Goal: Task Accomplishment & Management: Use online tool/utility

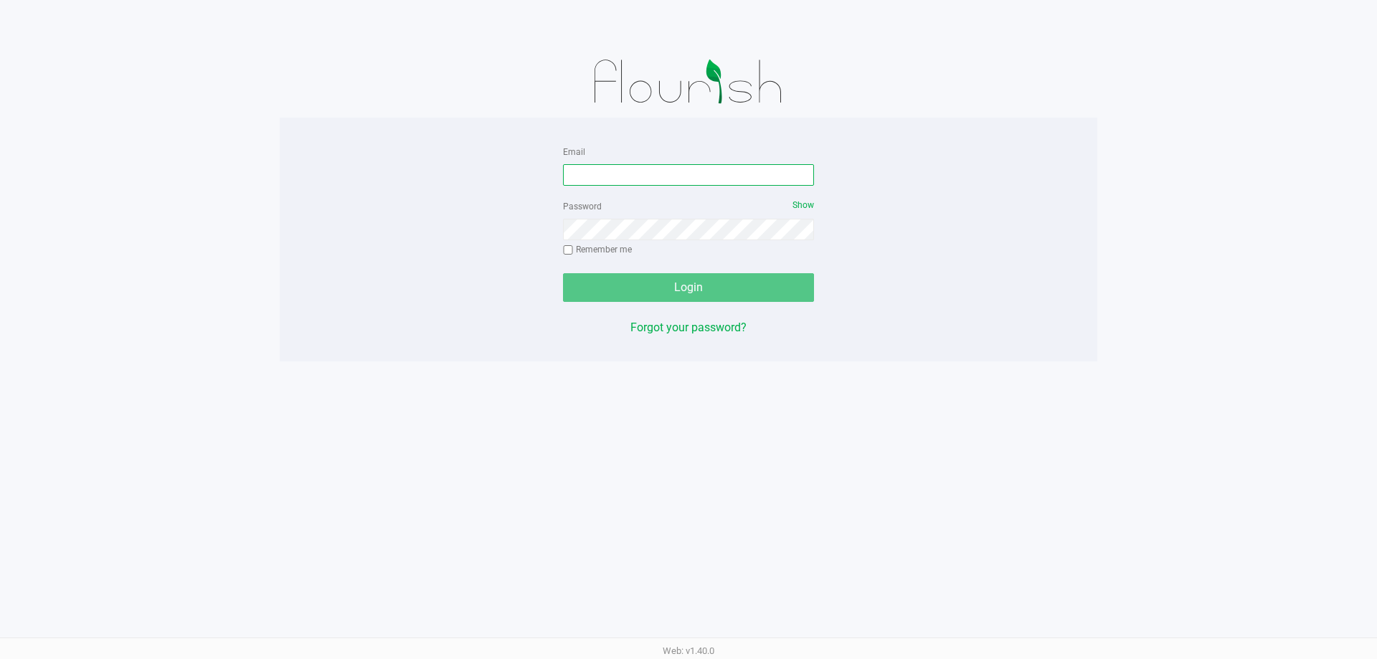
click at [660, 174] on input "Email" at bounding box center [688, 175] width 251 height 22
type input "awebster@liveparallel.com"
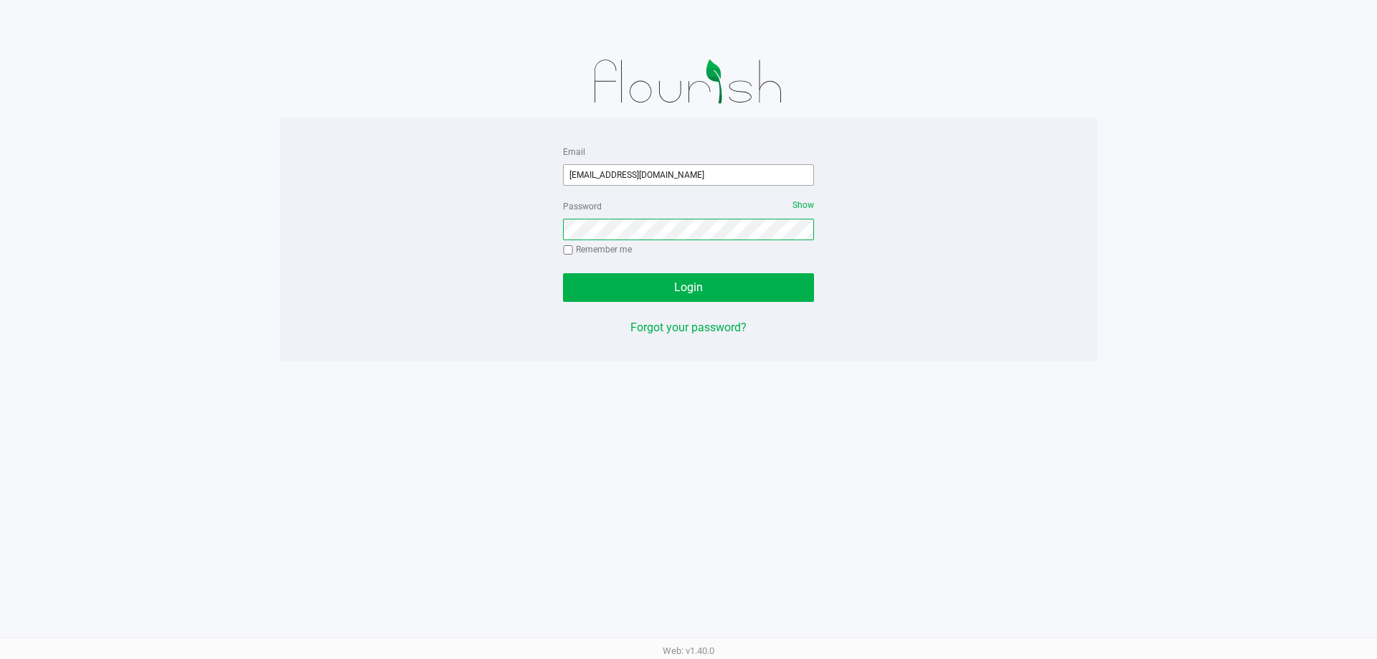
click at [563, 273] on button "Login" at bounding box center [688, 287] width 251 height 29
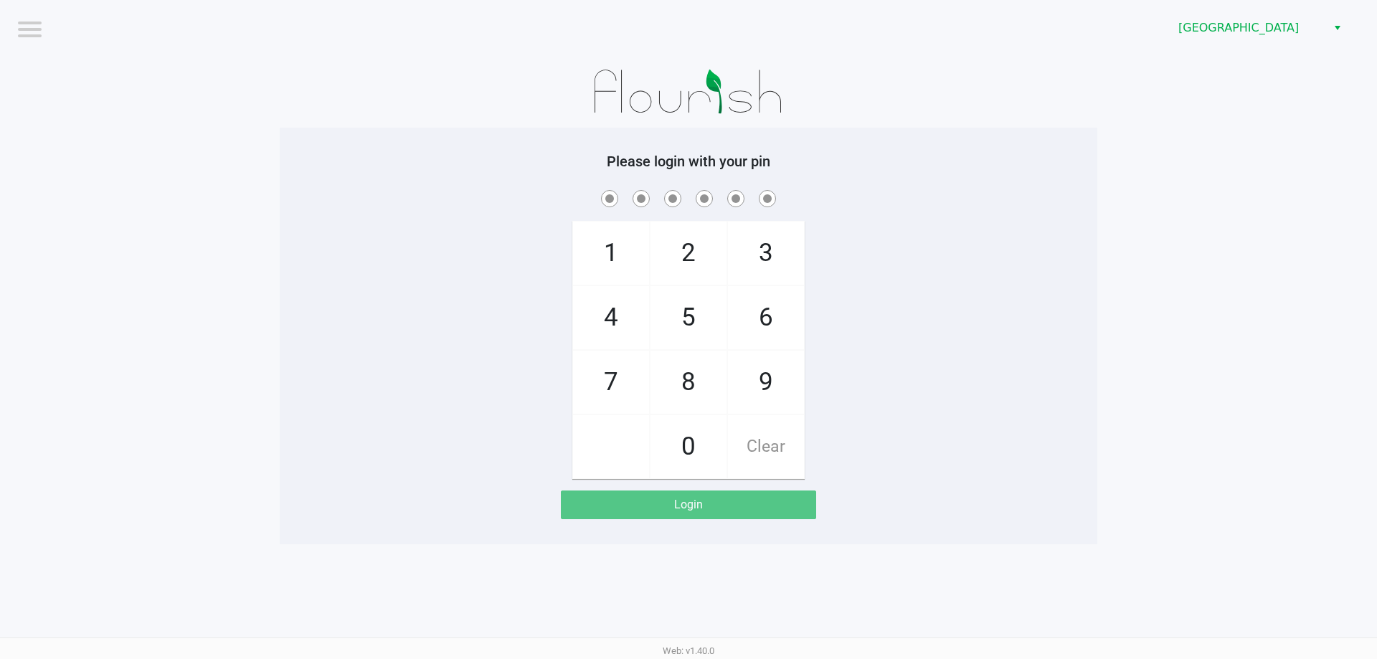
click at [637, 253] on span "1" at bounding box center [611, 253] width 76 height 63
checkbox input "true"
click at [674, 259] on span "2" at bounding box center [689, 253] width 76 height 63
checkbox input "true"
click at [691, 393] on span "8" at bounding box center [689, 382] width 76 height 63
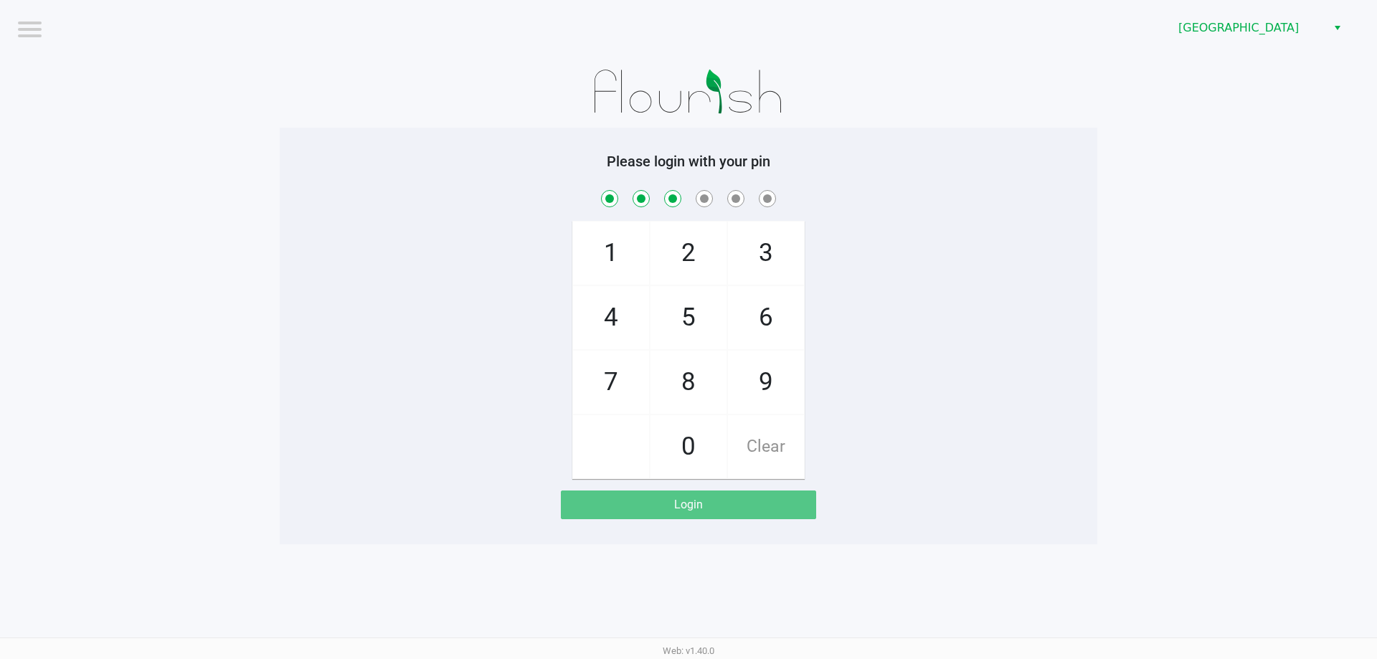
checkbox input "true"
click at [627, 389] on span "7" at bounding box center [611, 382] width 76 height 63
checkbox input "true"
drag, startPoint x: 694, startPoint y: 314, endPoint x: 747, endPoint y: 452, distance: 147.8
click at [694, 316] on span "5" at bounding box center [689, 317] width 76 height 63
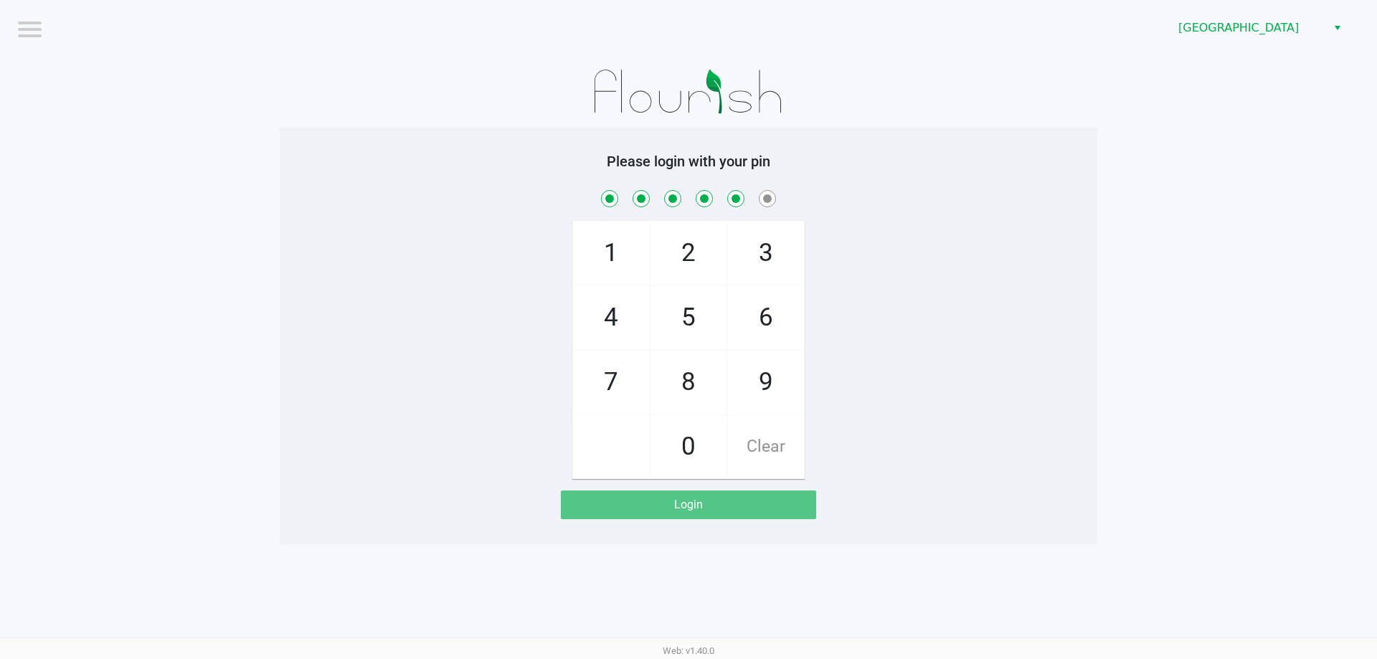
checkbox input "true"
click at [754, 381] on span "9" at bounding box center [766, 382] width 76 height 63
checkbox input "true"
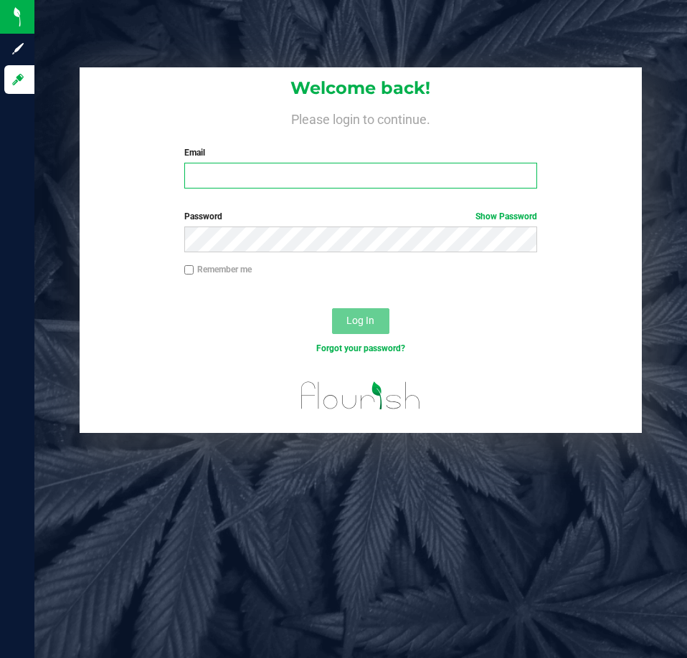
click at [378, 171] on input "Email" at bounding box center [360, 176] width 353 height 26
type input "[EMAIL_ADDRESS][DOMAIN_NAME]"
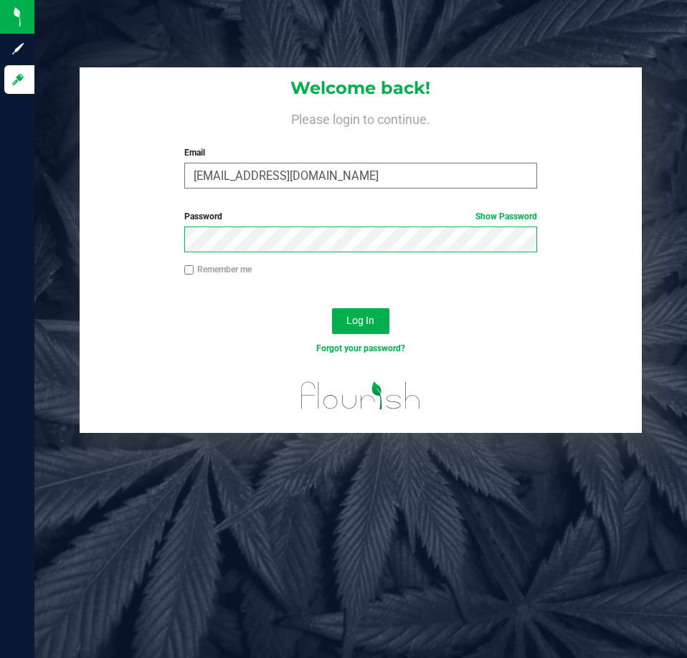
click at [332, 308] on button "Log In" at bounding box center [360, 321] width 57 height 26
